Goal: Information Seeking & Learning: Learn about a topic

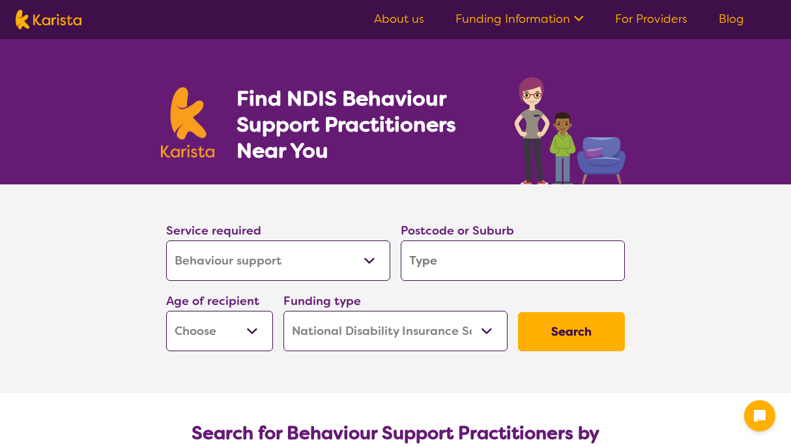
select select "Behaviour support"
select select "NDIS"
select select "Behaviour support"
select select "NDIS"
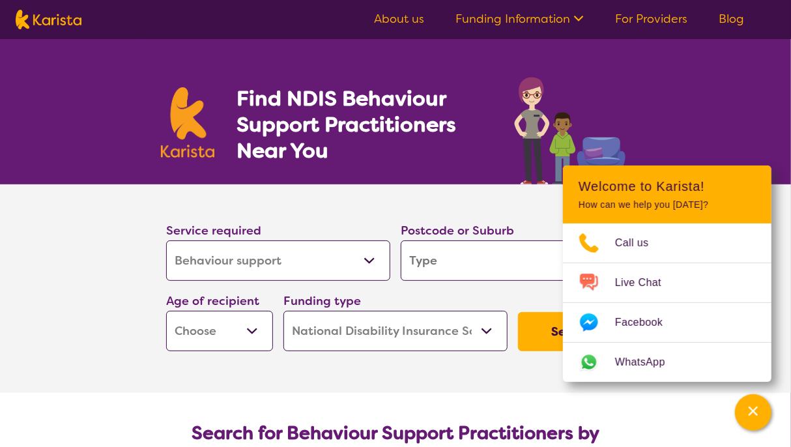
click at [460, 257] on input "search" at bounding box center [513, 260] width 224 height 40
type input "m"
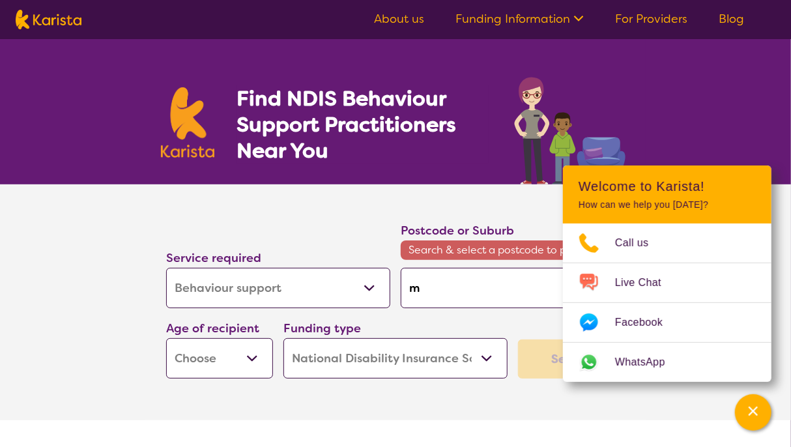
type input "mi"
type input "mil"
type input "mild"
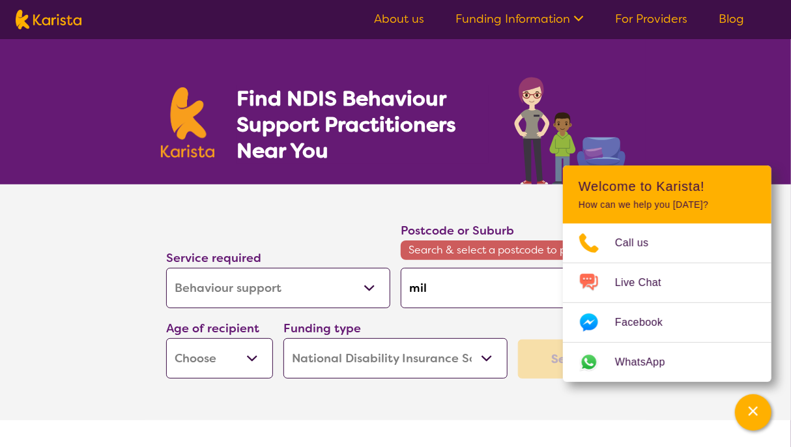
type input "mild"
type input "mildu"
type input "mildur"
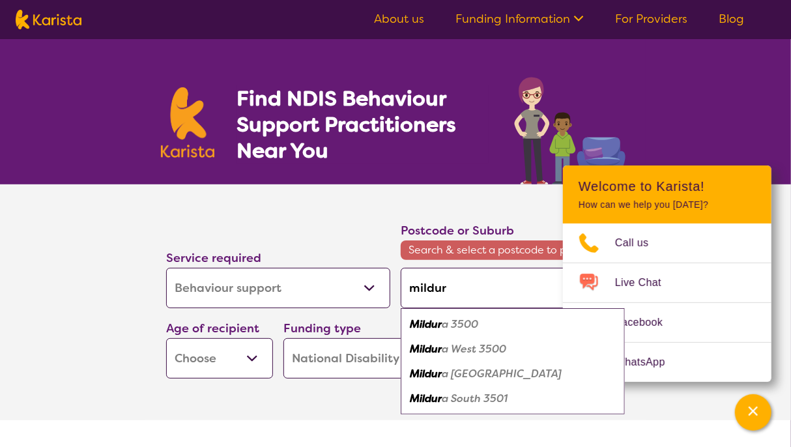
click at [455, 326] on em "a 3500" at bounding box center [460, 324] width 36 height 14
type input "3500"
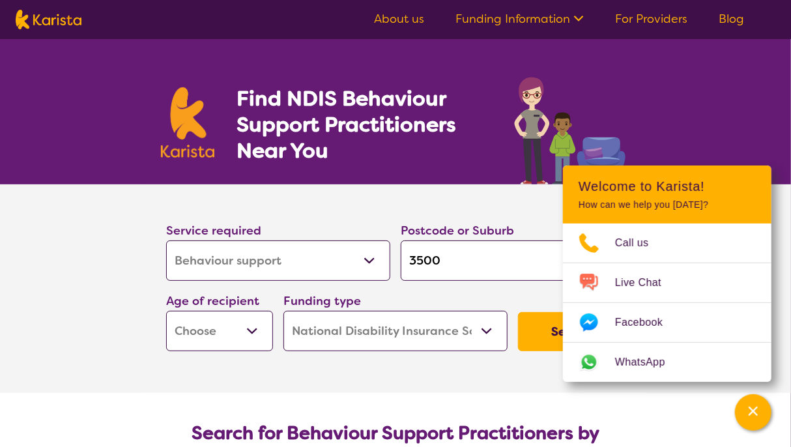
click at [468, 296] on div "Funding type Home Care Package (HCP) National Disability Insurance Scheme (NDIS…" at bounding box center [395, 321] width 224 height 60
click at [534, 322] on button "Search" at bounding box center [571, 331] width 107 height 39
click at [211, 337] on select "Early Childhood - 0 to 9 Child - 10 to 11 Adolescent - 12 to 17 Adult - 18 to 6…" at bounding box center [219, 331] width 107 height 40
select select "AD"
click at [166, 311] on select "Early Childhood - 0 to 9 Child - 10 to 11 Adolescent - 12 to 17 Adult - 18 to 6…" at bounding box center [219, 331] width 107 height 40
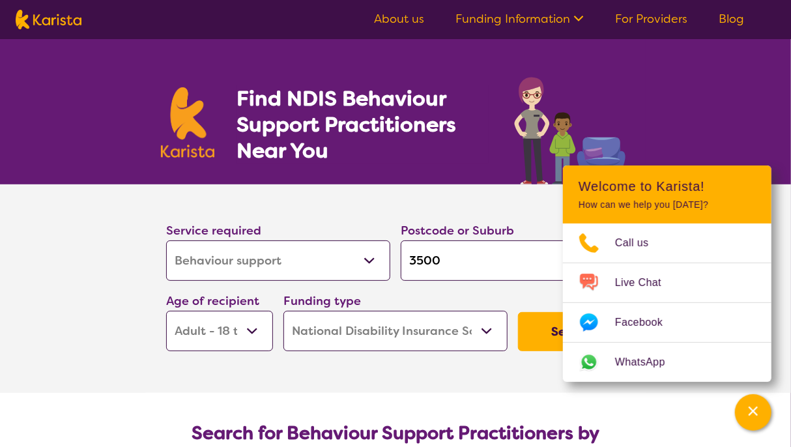
select select "AD"
click at [535, 326] on button "Search" at bounding box center [571, 331] width 107 height 39
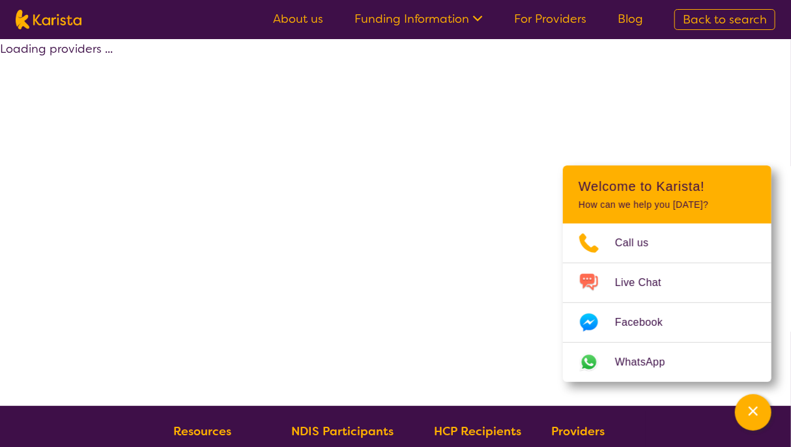
select select "by_score"
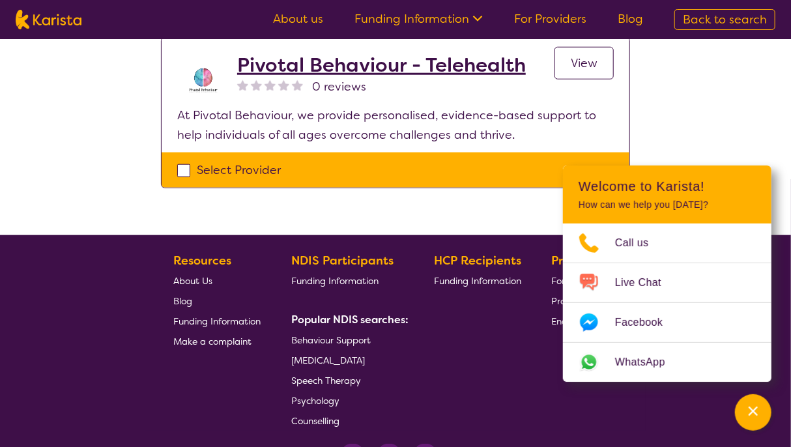
scroll to position [479, 0]
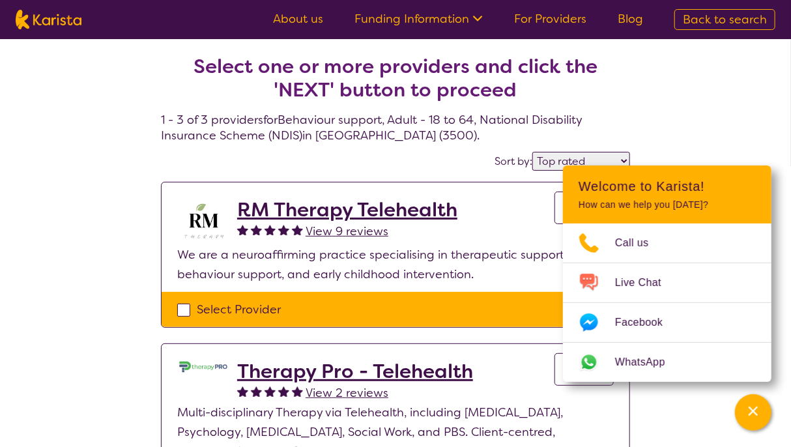
select select "Behaviour support"
select select "AD"
select select "NDIS"
select select "Behaviour support"
select select "AD"
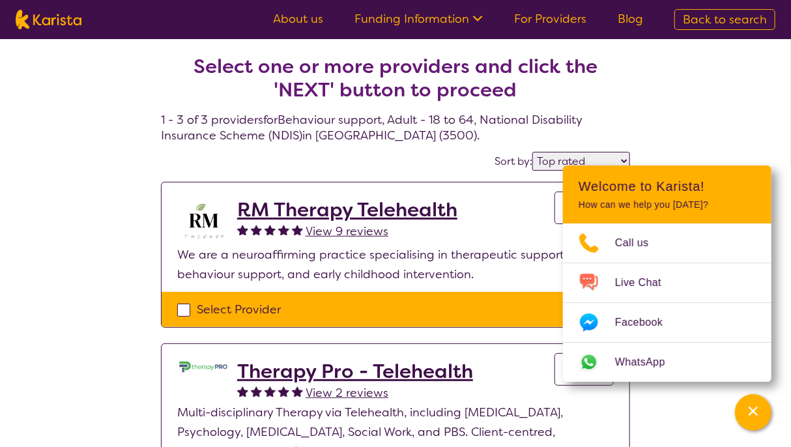
select select "NDIS"
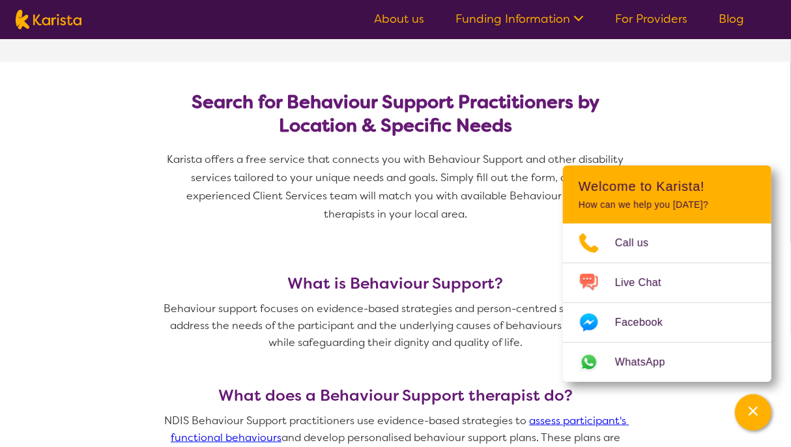
scroll to position [332, 0]
